Goal: Information Seeking & Learning: Learn about a topic

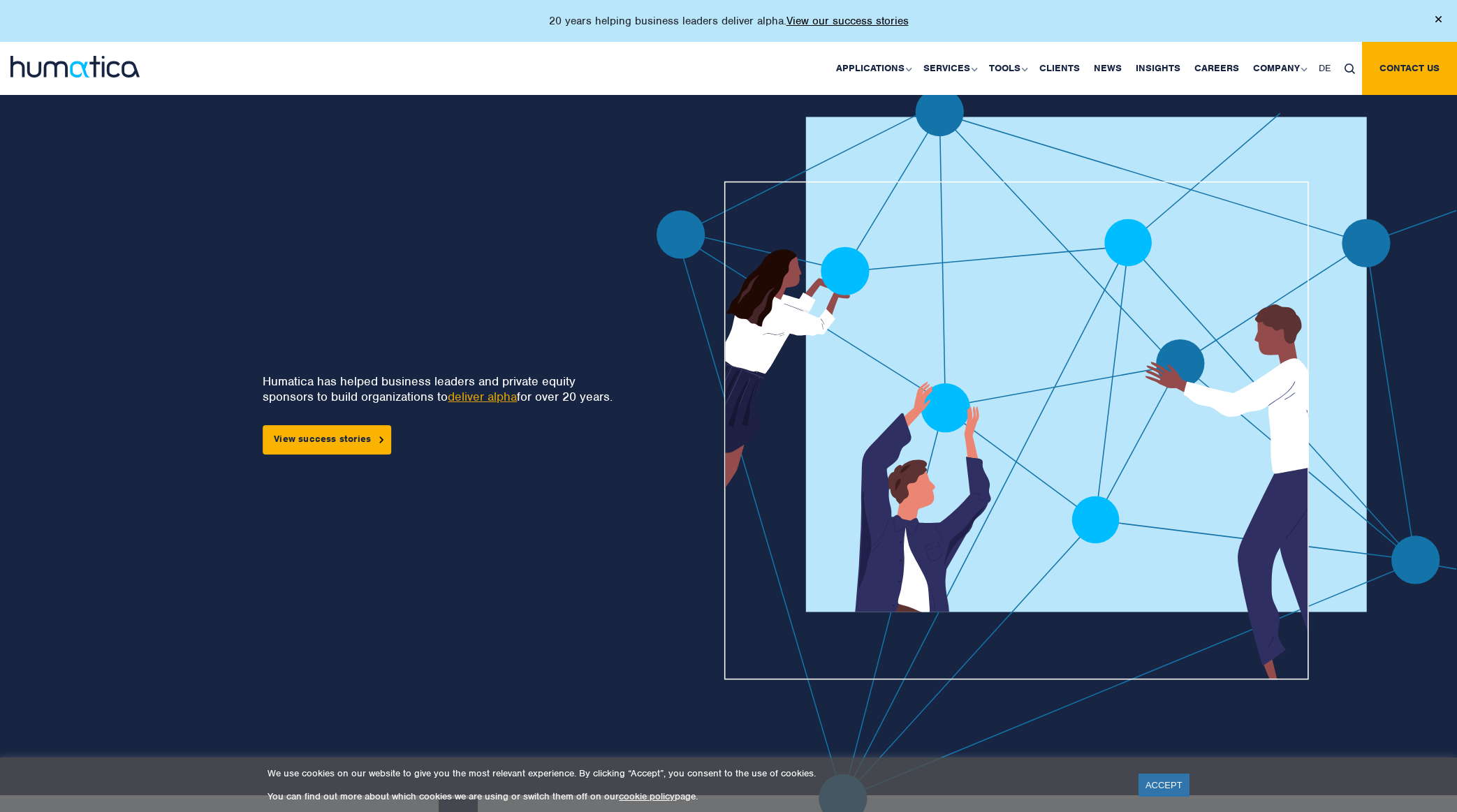
click at [481, 393] on link "deliver alpha" at bounding box center [482, 396] width 69 height 15
